Goal: Task Accomplishment & Management: Complete application form

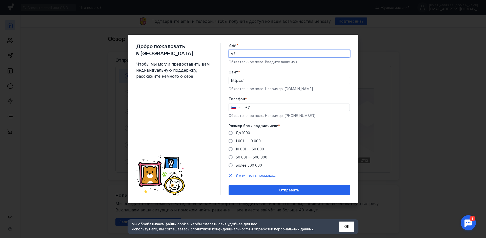
type input "V"
type input "[PERSON_NAME]"
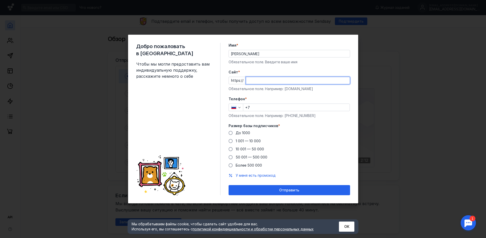
paste input "[DOMAIN_NAME][URL]"
type input "[DOMAIN_NAME][URL]"
click at [277, 107] on input "+7" at bounding box center [296, 107] width 106 height 7
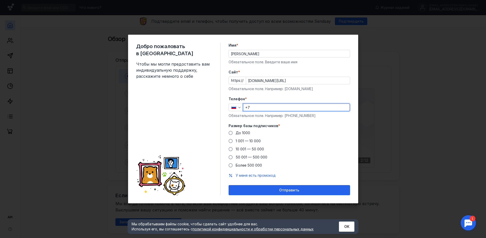
paste input "[PHONE_NUMBER]"
type input "[PHONE_NUMBER]"
click at [257, 140] on span "1 001 — 10 000" at bounding box center [248, 141] width 25 height 4
click at [0, 0] on input "1 001 — 10 000" at bounding box center [0, 0] width 0 height 0
click at [257, 147] on span "10 001 — 50 000" at bounding box center [250, 149] width 28 height 4
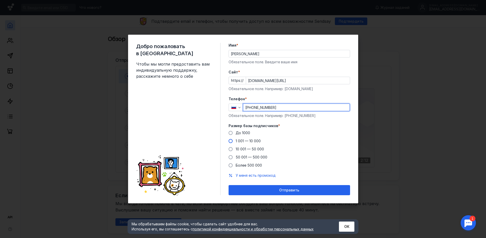
click at [0, 0] on input "10 001 — 50 000" at bounding box center [0, 0] width 0 height 0
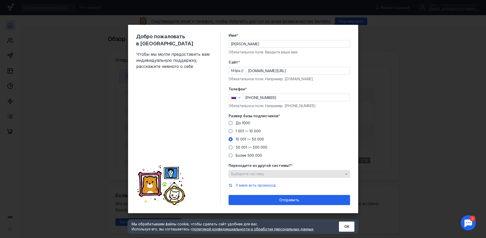
click at [293, 174] on div "Выберите систему" at bounding box center [287, 174] width 115 height 4
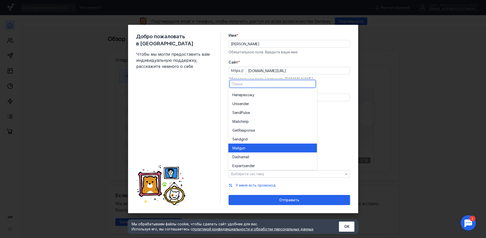
scroll to position [28, 0]
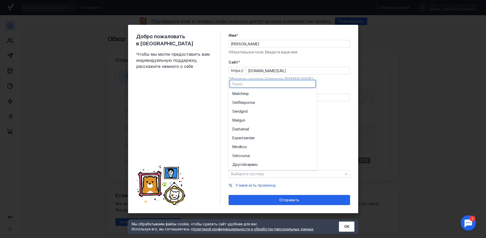
click at [339, 130] on div "До [DATE] 1 001 — 10 000 10 001 — 50 000 50 001 — 500 000 Более 500 000" at bounding box center [290, 139] width 122 height 37
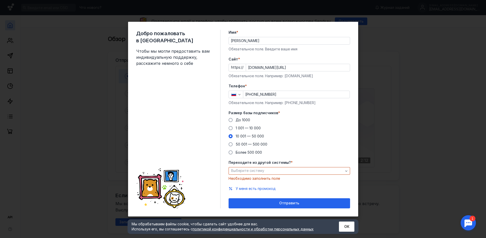
click at [322, 187] on div "У меня есть промокод" at bounding box center [290, 188] width 122 height 5
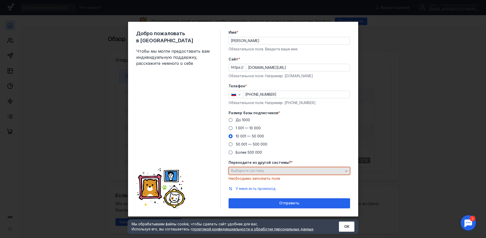
click at [345, 171] on icon "button" at bounding box center [347, 171] width 4 height 4
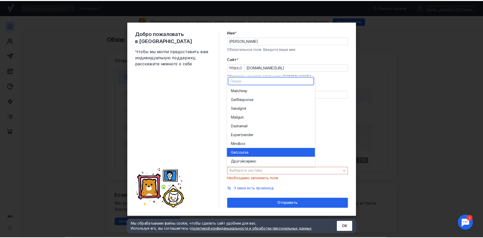
scroll to position [0, 0]
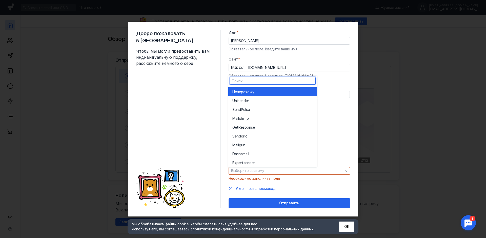
click at [260, 93] on div "Не перехожу" at bounding box center [273, 91] width 81 height 5
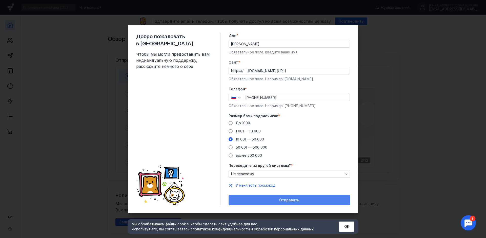
click at [288, 202] on span "Отправить" at bounding box center [289, 200] width 20 height 4
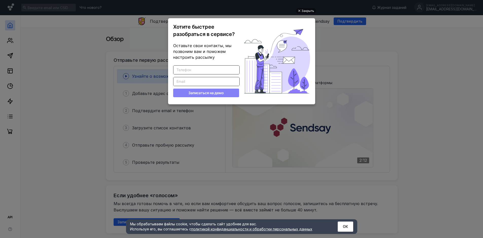
click at [205, 71] on input "Введите корректный телефон" at bounding box center [206, 70] width 66 height 9
type input "9923130423"
click at [236, 82] on input "[EMAIL_ADDRESS][DOMAIN_NAME]" at bounding box center [206, 81] width 66 height 9
type input "M"
click at [225, 94] on button "Записаться на демо" at bounding box center [206, 93] width 66 height 9
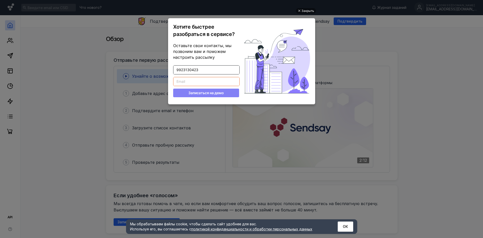
click at [219, 79] on input "Введите корректный Email" at bounding box center [206, 81] width 66 height 9
type input "[EMAIL_ADDRESS][DOMAIN_NAME]"
click at [213, 93] on button "Записаться на демо" at bounding box center [206, 93] width 66 height 9
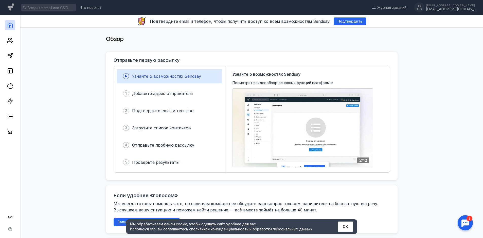
click at [129, 77] on rect at bounding box center [126, 76] width 6 height 6
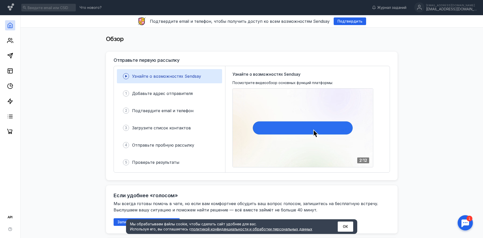
click at [128, 77] on icon at bounding box center [126, 76] width 6 height 6
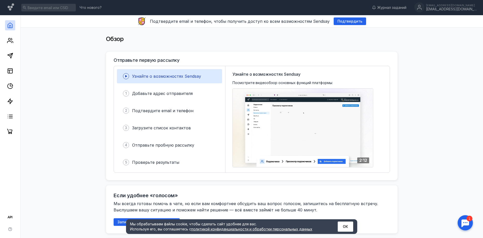
click at [125, 78] on icon at bounding box center [126, 76] width 6 height 6
click at [126, 78] on icon at bounding box center [126, 76] width 6 height 6
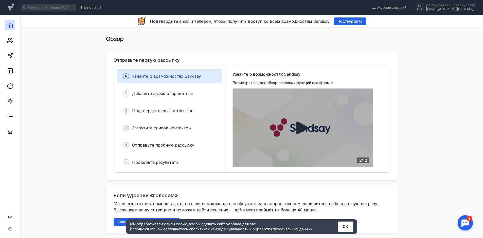
click at [274, 127] on div at bounding box center [303, 128] width 140 height 79
